Goal: Transaction & Acquisition: Obtain resource

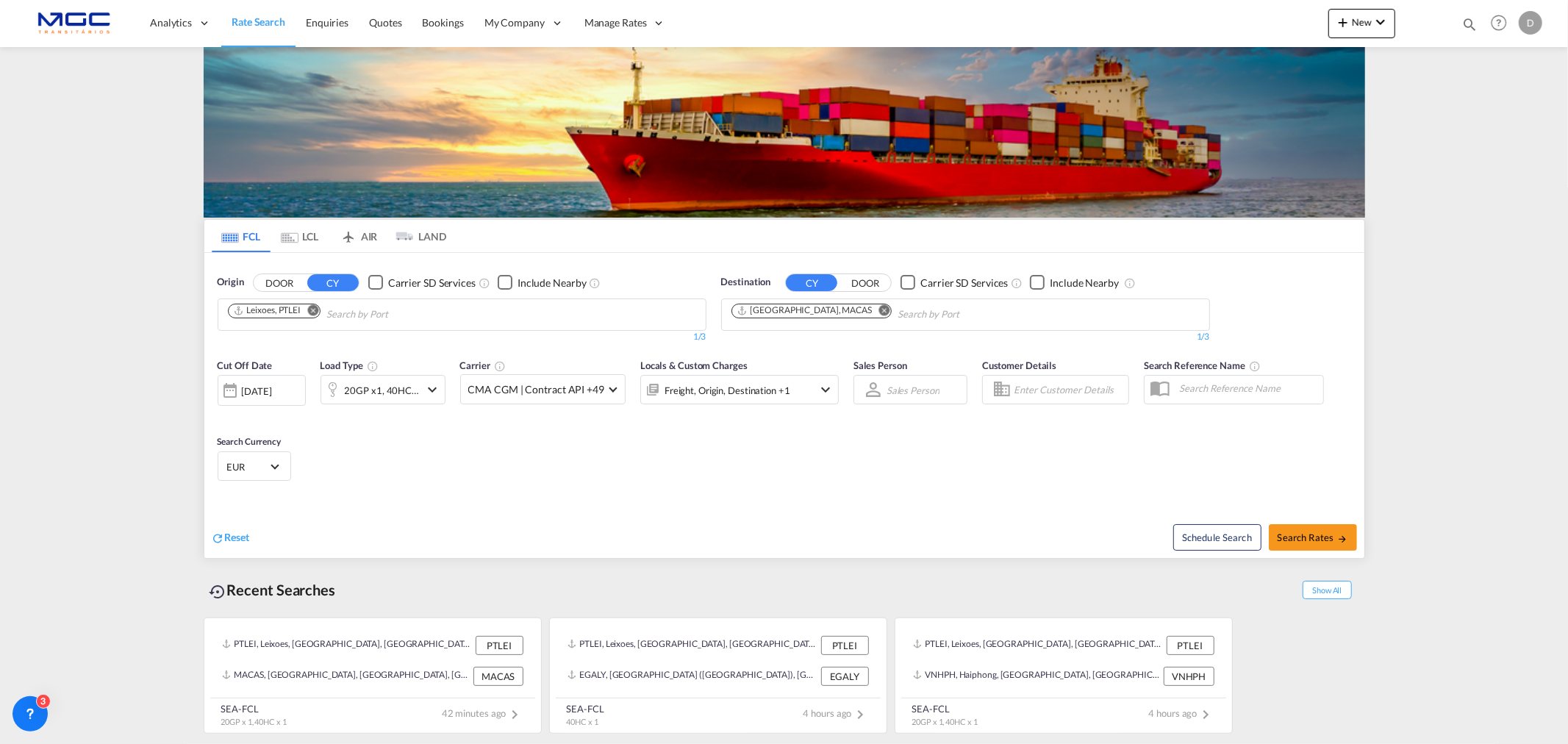
click at [869, 306] on button "Remove" at bounding box center [880, 311] width 22 height 15
type input "[GEOGRAPHIC_DATA]"
click at [755, 334] on div "Luanda [GEOGRAPHIC_DATA] [PERSON_NAME]" at bounding box center [845, 348] width 279 height 44
click at [425, 393] on md-icon "icon-chevron-down" at bounding box center [432, 389] width 18 height 18
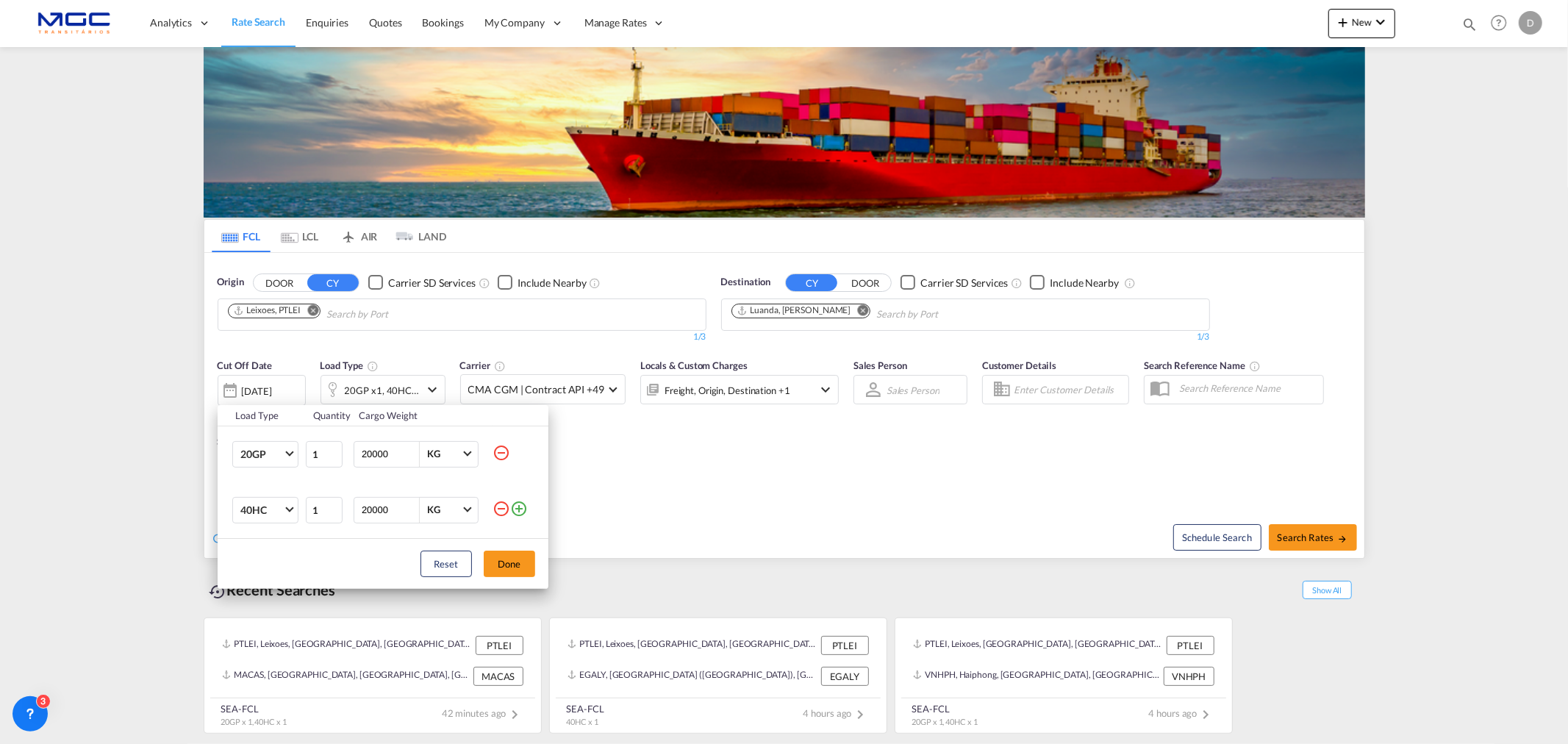
click at [502, 450] on md-icon "icon-minus-circle-outline" at bounding box center [501, 452] width 18 height 18
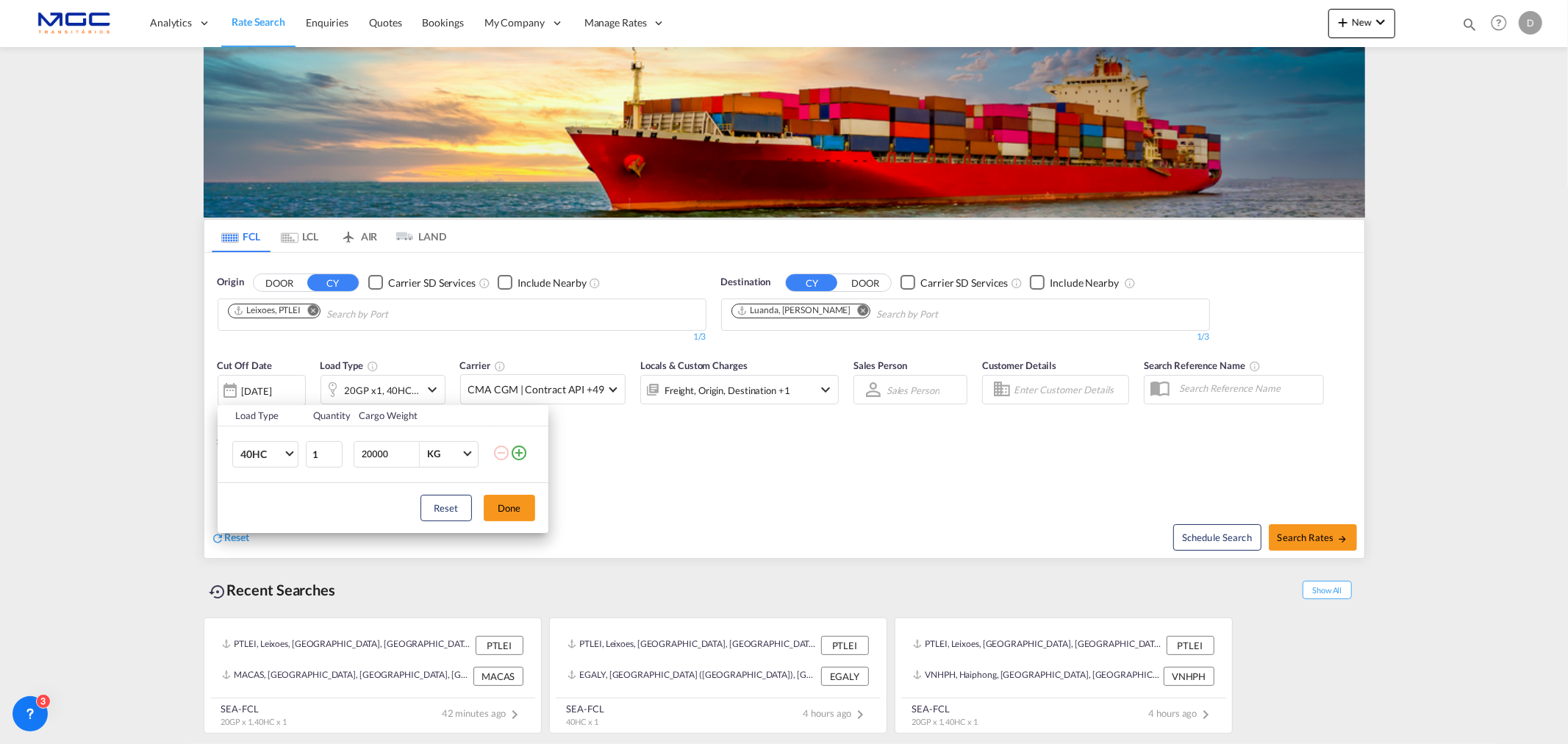
click at [504, 501] on button "Done" at bounding box center [509, 508] width 51 height 26
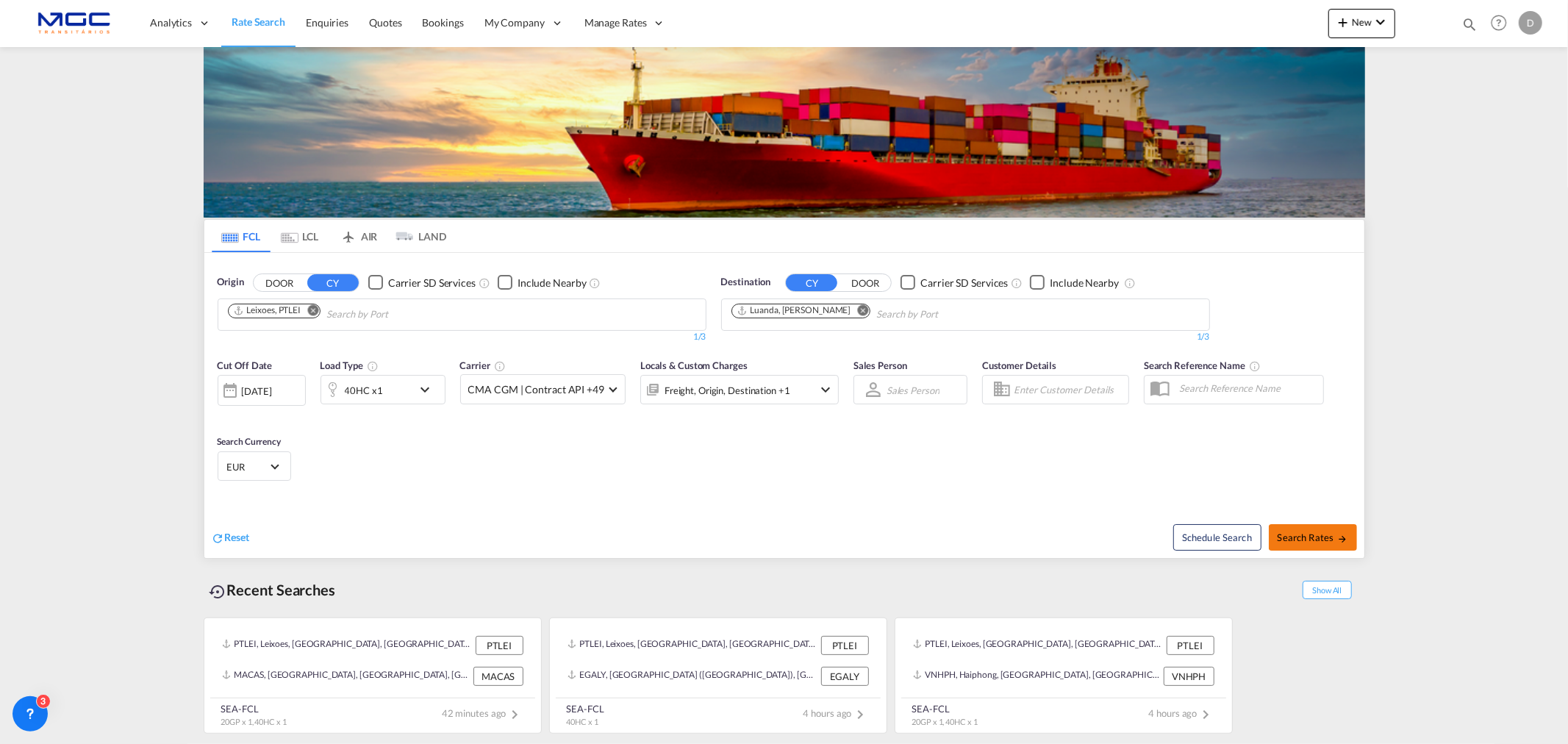
click at [1346, 543] on md-icon "icon-arrow-right" at bounding box center [1342, 538] width 10 height 10
type input "PTLEI to [PERSON_NAME] / [DATE]"
